Goal: Task Accomplishment & Management: Use online tool/utility

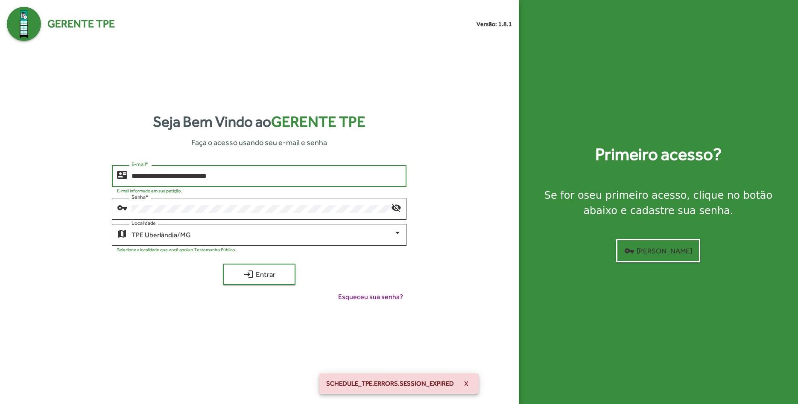
click at [278, 180] on input "**********" at bounding box center [267, 177] width 270 height 8
type input "**********"
click at [274, 276] on span "login Entrar" at bounding box center [259, 274] width 57 height 15
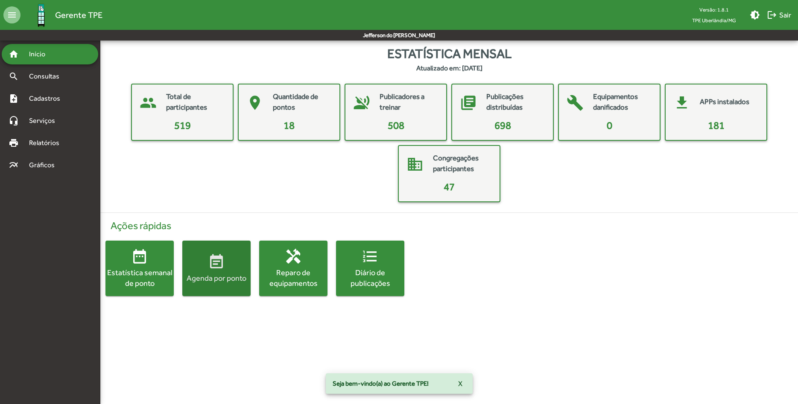
click at [208, 267] on mat-icon "event_note" at bounding box center [216, 262] width 17 height 17
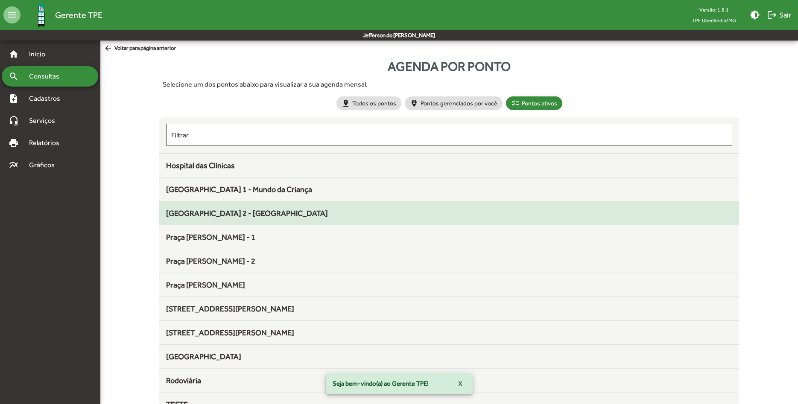
click at [282, 218] on span "[GEOGRAPHIC_DATA] 2 - [GEOGRAPHIC_DATA]" at bounding box center [247, 213] width 162 height 9
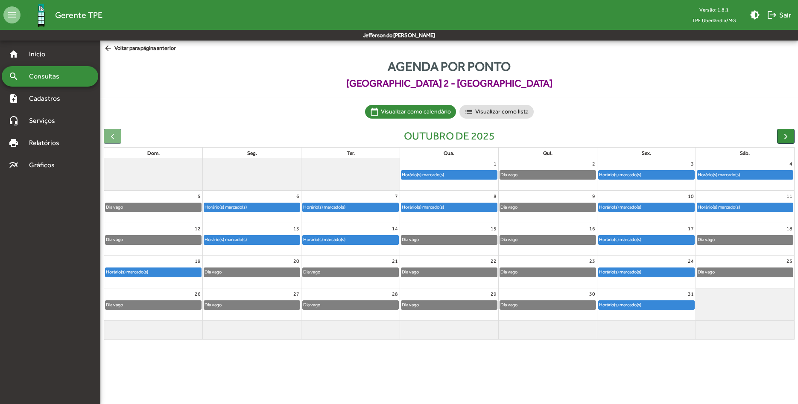
click at [141, 275] on div "Horário(s) marcado(s)" at bounding box center [126, 272] width 43 height 8
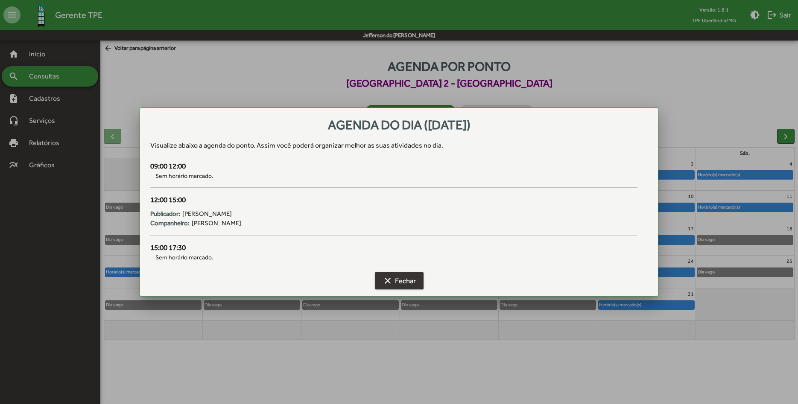
click at [410, 280] on span "clear Fechar" at bounding box center [399, 280] width 33 height 15
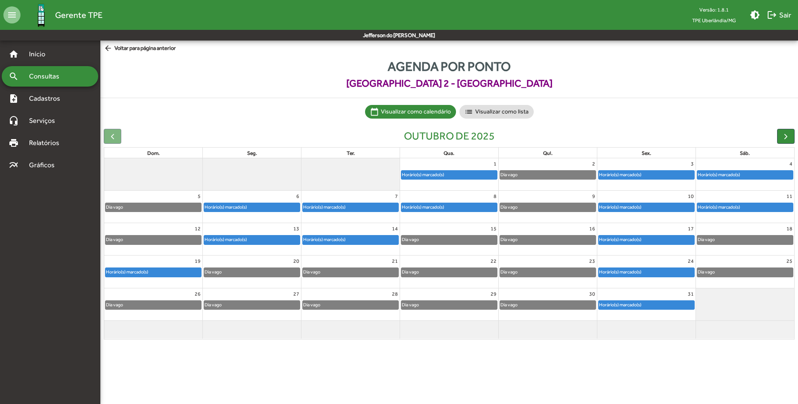
click at [111, 139] on div at bounding box center [113, 136] width 18 height 15
click at [117, 47] on span "arrow_back Voltar para página anterior" at bounding box center [140, 48] width 72 height 9
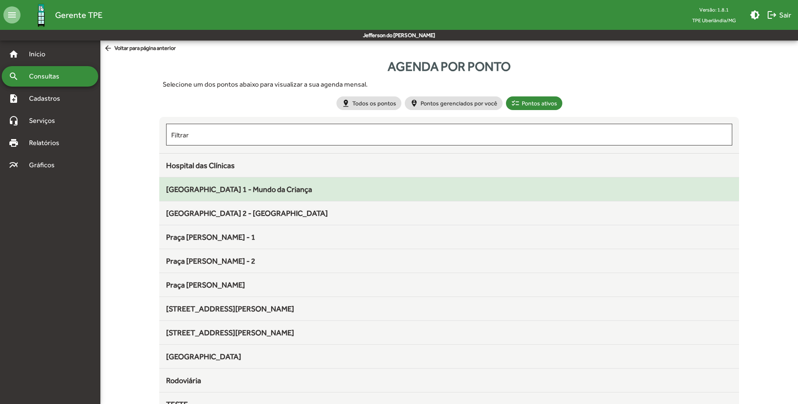
click at [245, 190] on span "[GEOGRAPHIC_DATA] 1 - Mundo da Criança" at bounding box center [239, 189] width 146 height 9
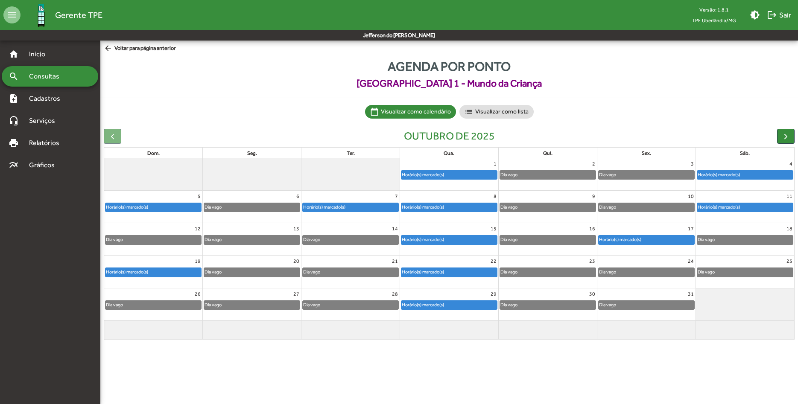
click at [174, 270] on div "Horário(s) marcado(s)" at bounding box center [153, 272] width 96 height 9
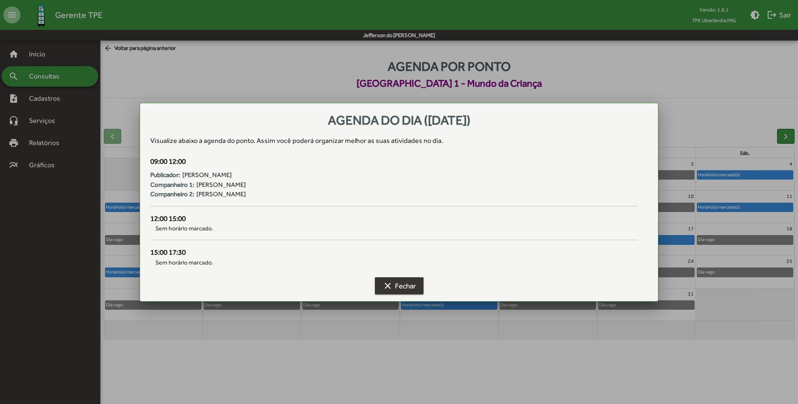
click at [416, 284] on button "clear Fechar" at bounding box center [399, 286] width 49 height 17
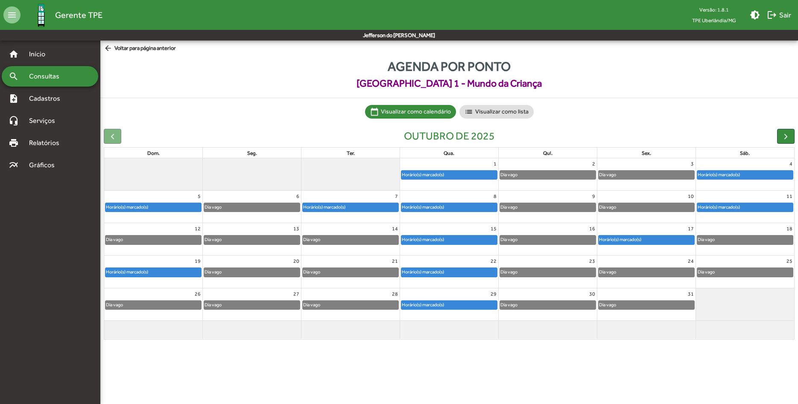
click at [130, 45] on span "arrow_back Voltar para página anterior" at bounding box center [140, 48] width 72 height 9
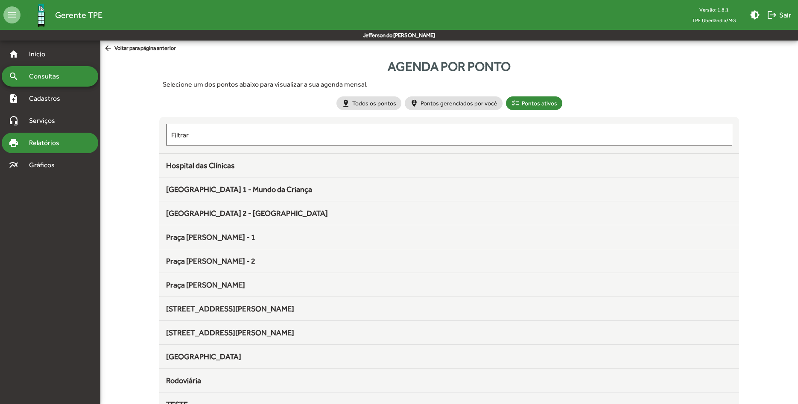
click at [44, 141] on span "Relatórios" at bounding box center [47, 143] width 47 height 10
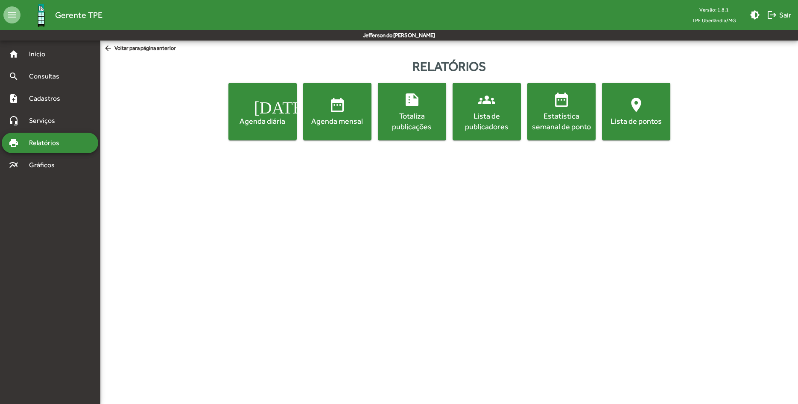
click at [413, 110] on span "summarize Totaliza publicações" at bounding box center [412, 111] width 65 height 41
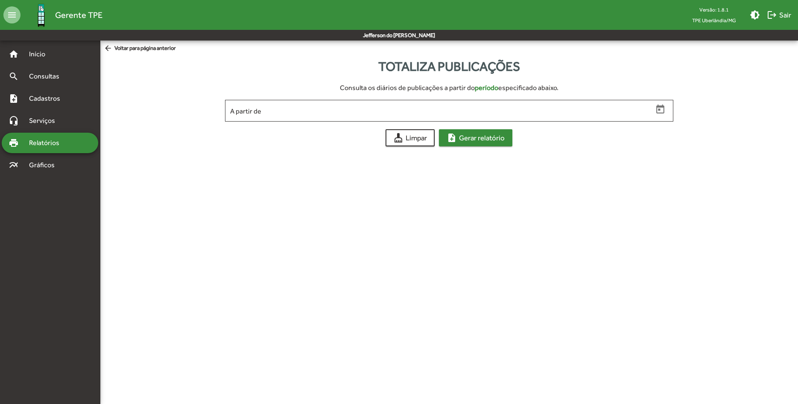
click at [467, 141] on span "note_add Gerar relatório" at bounding box center [476, 137] width 58 height 15
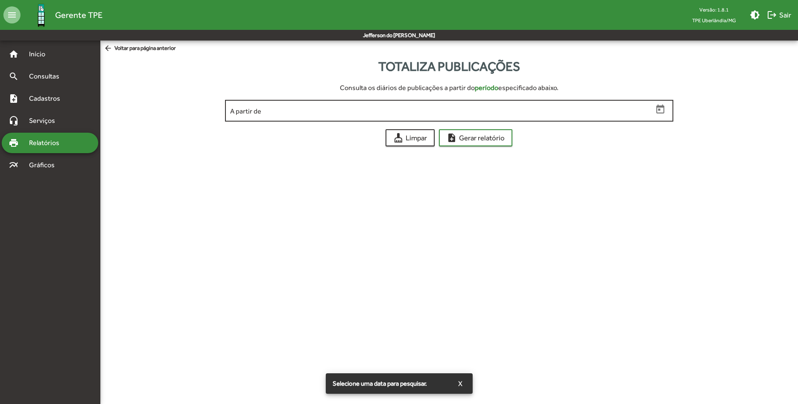
click at [661, 111] on icon "Open calendar" at bounding box center [660, 109] width 11 height 11
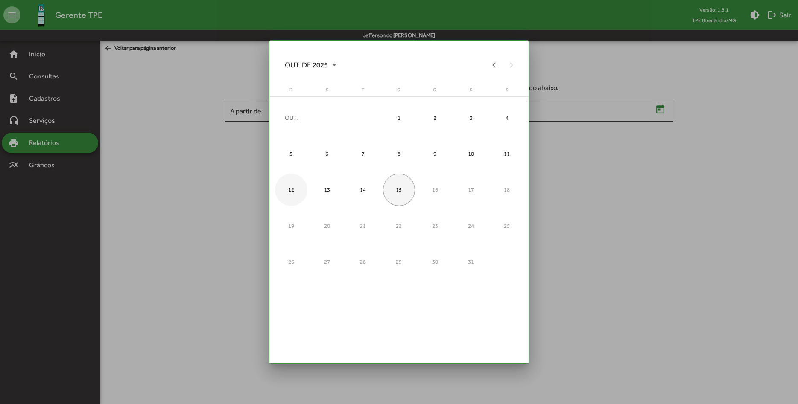
click at [292, 192] on div "12" at bounding box center [291, 190] width 32 height 32
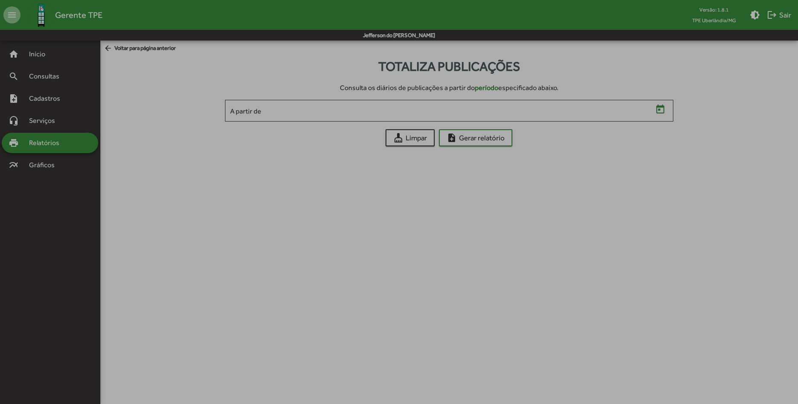
type input "**********"
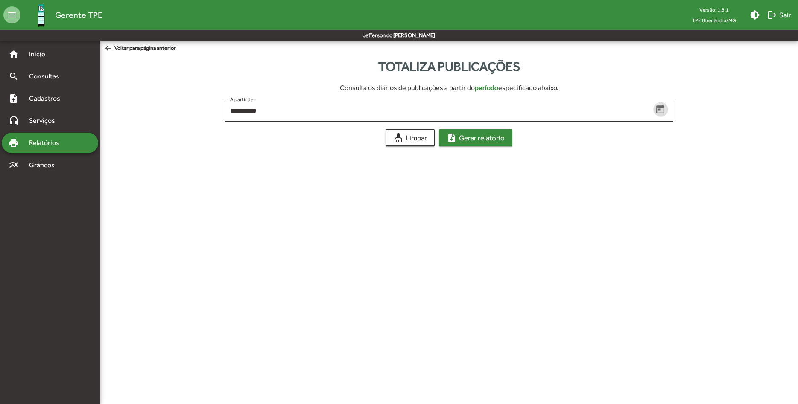
click at [466, 140] on span "note_add Gerar relatório" at bounding box center [476, 137] width 58 height 15
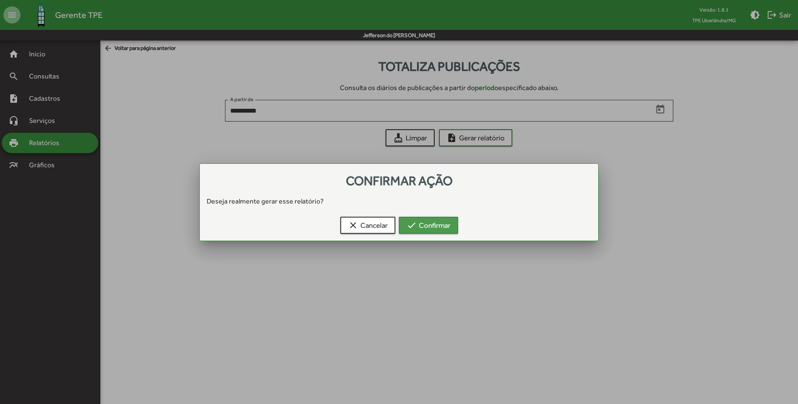
click at [425, 221] on span "check Confirmar" at bounding box center [429, 225] width 44 height 15
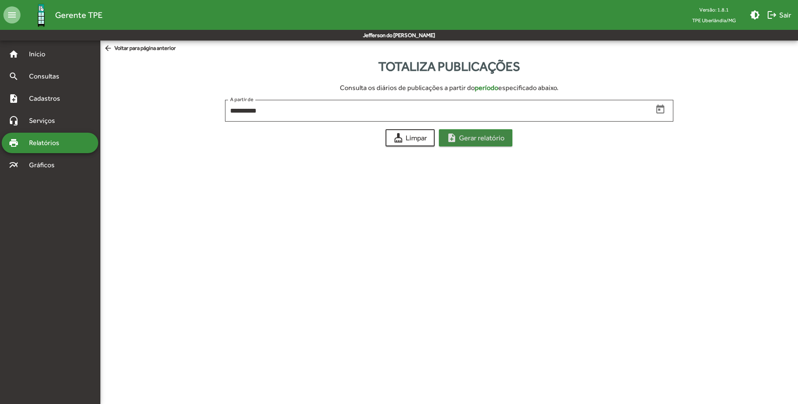
click at [486, 136] on span "note_add Gerar relatório" at bounding box center [476, 137] width 58 height 15
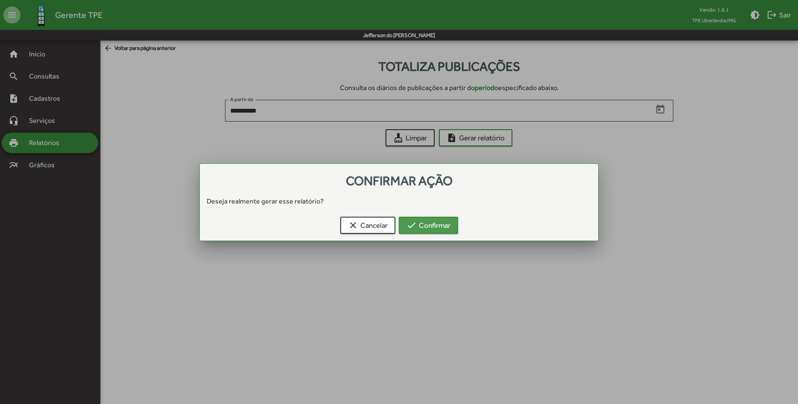
click at [419, 229] on span "check Confirmar" at bounding box center [429, 225] width 44 height 15
